Goal: Find specific page/section: Find specific page/section

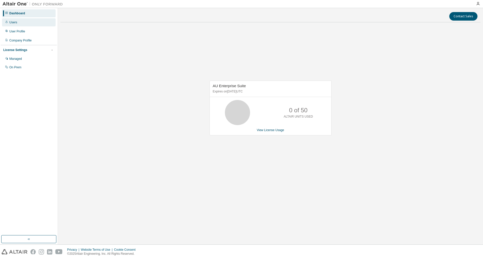
click at [16, 23] on div "Users" at bounding box center [13, 22] width 8 height 4
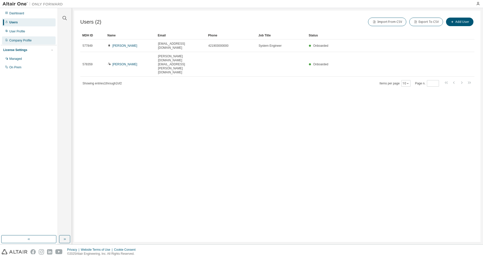
click at [26, 41] on div "Company Profile" at bounding box center [20, 40] width 22 height 4
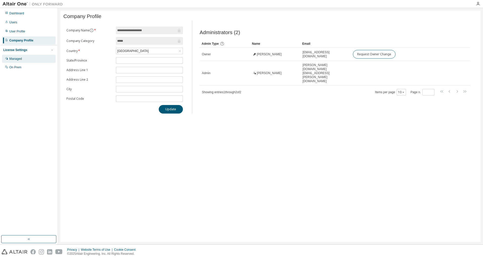
click at [21, 59] on div "Managed" at bounding box center [15, 59] width 13 height 4
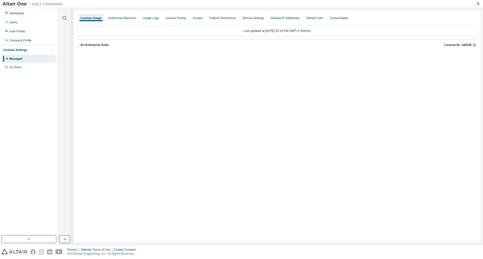
click at [79, 45] on icon "button" at bounding box center [78, 44] width 3 height 3
